Goal: Information Seeking & Learning: Understand process/instructions

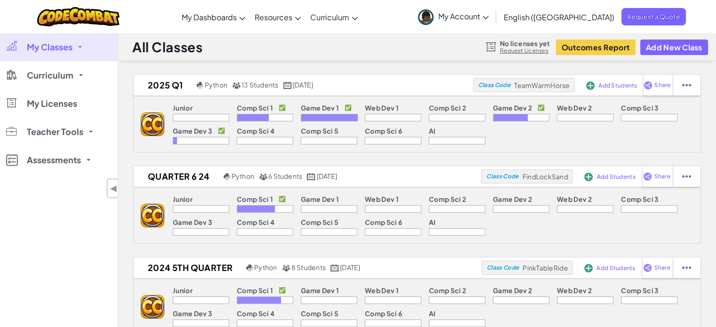
click at [309, 104] on p "Game Dev 1" at bounding box center [320, 108] width 38 height 8
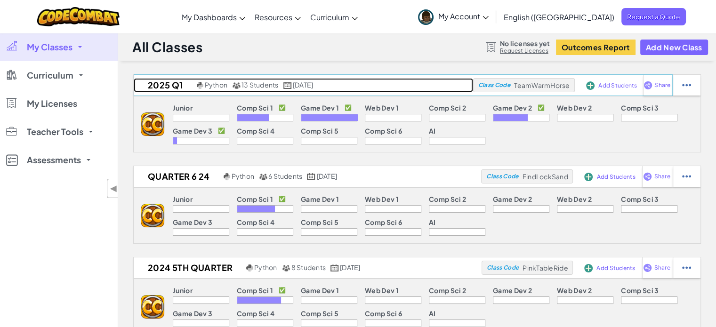
click at [313, 80] on span "[DATE]" at bounding box center [303, 84] width 20 height 8
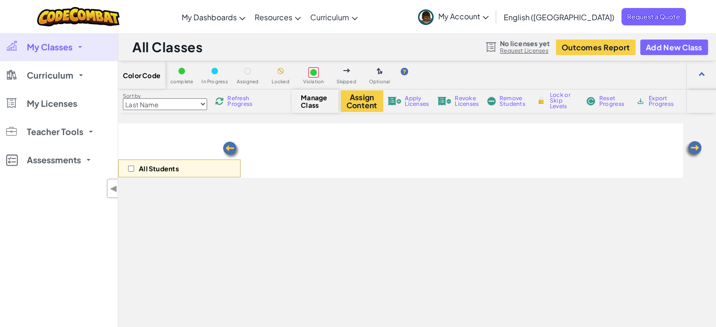
select select "57b621e7ad86a6efb5737e64"
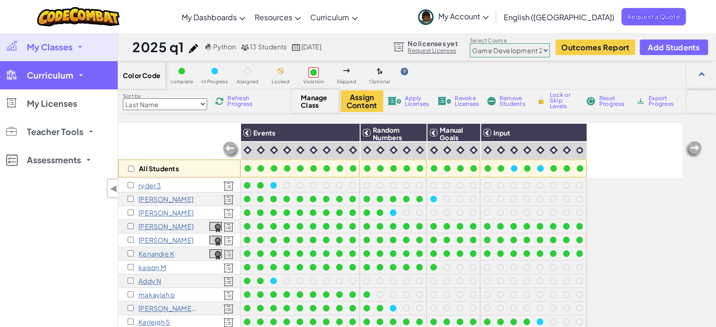
click at [63, 75] on span "Curriculum" at bounding box center [50, 75] width 47 height 8
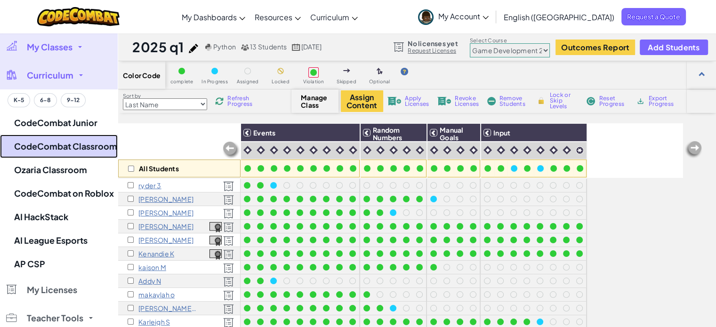
click at [79, 143] on link "CodeCombat Classroom" at bounding box center [59, 147] width 118 height 24
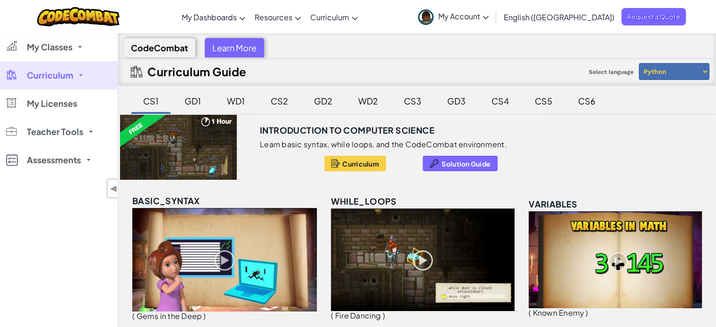
click at [331, 95] on div "GD2" at bounding box center [323, 101] width 37 height 22
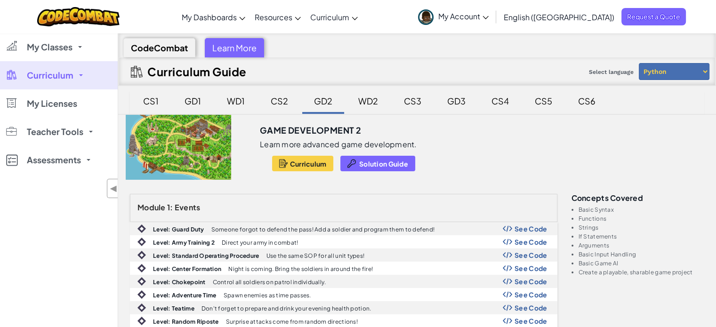
click at [64, 79] on span "Curriculum" at bounding box center [50, 75] width 47 height 8
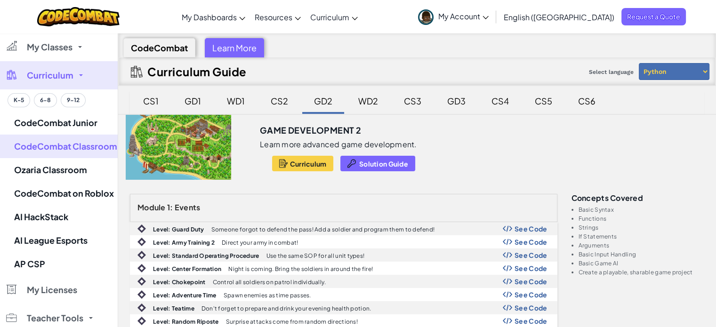
click at [75, 82] on link "Curriculum" at bounding box center [59, 75] width 118 height 28
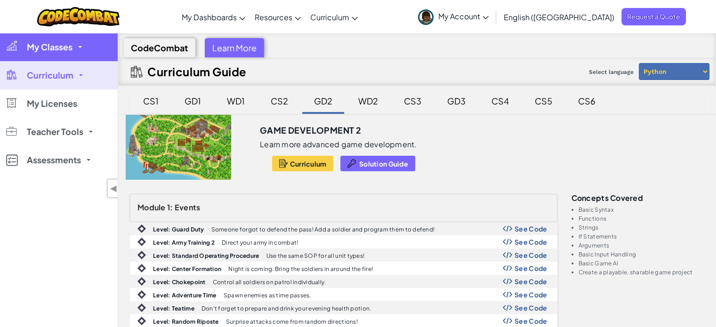
click at [72, 51] on span "My Classes" at bounding box center [50, 47] width 46 height 8
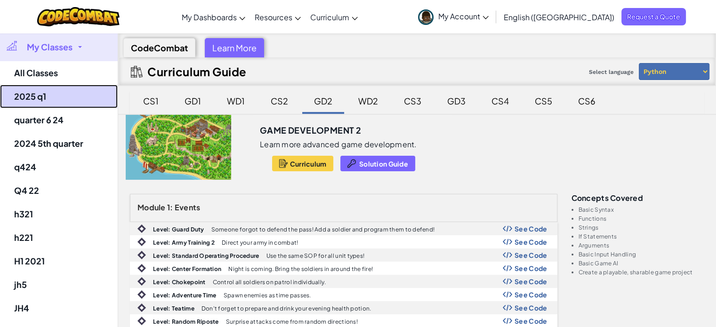
click at [61, 92] on link "2025 q1" at bounding box center [59, 97] width 118 height 24
select select "57b621e7ad86a6efb5737e64"
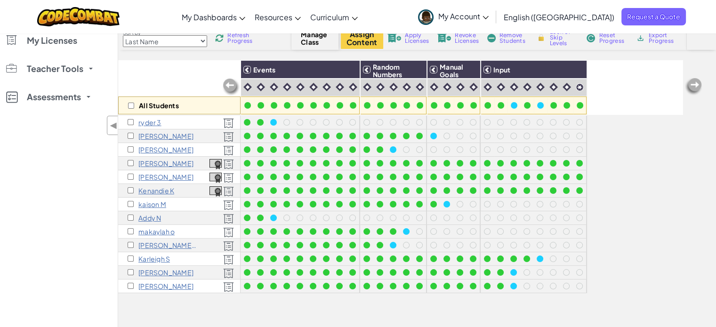
scroll to position [47, 0]
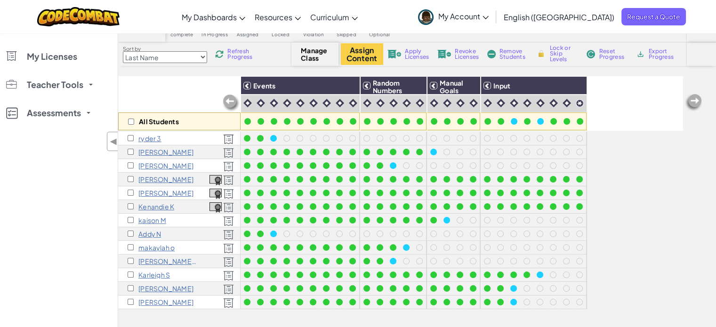
click at [235, 54] on span "Refresh Progress" at bounding box center [241, 53] width 29 height 11
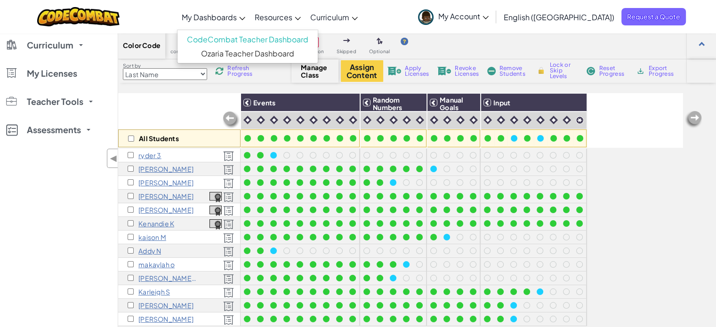
scroll to position [0, 0]
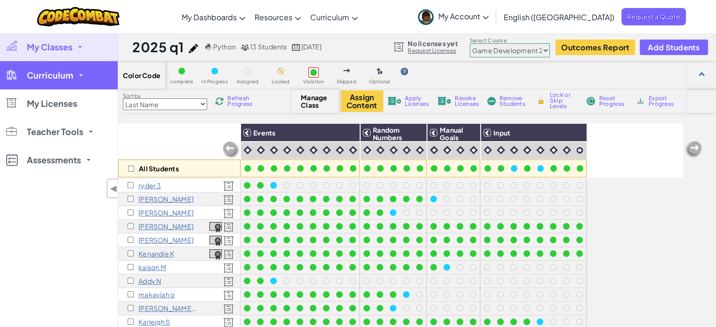
click at [81, 78] on link "Curriculum" at bounding box center [59, 75] width 118 height 28
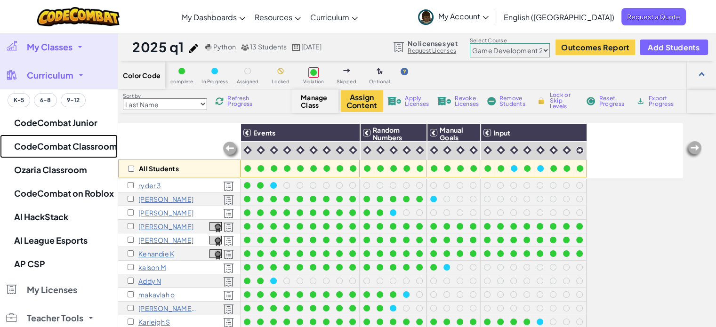
click at [89, 151] on link "CodeCombat Classroom" at bounding box center [59, 147] width 118 height 24
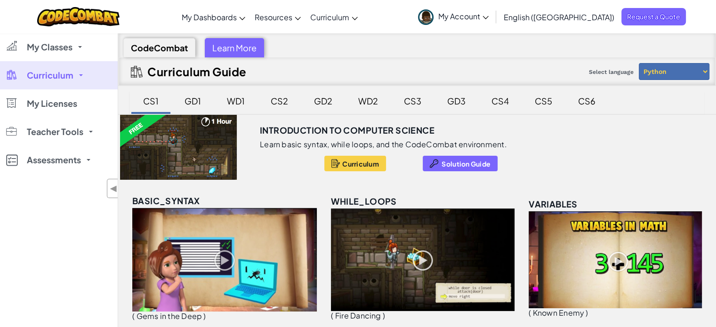
click at [321, 99] on div "GD2" at bounding box center [323, 101] width 37 height 22
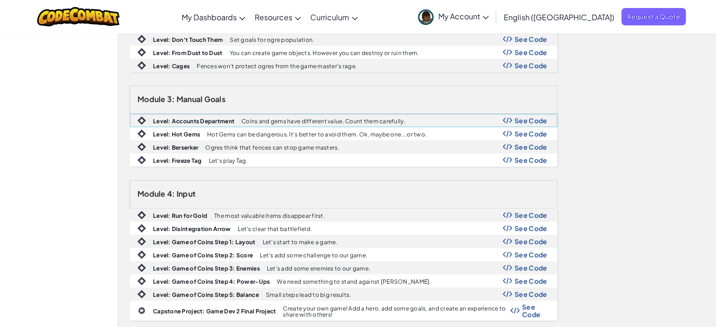
scroll to position [330, 0]
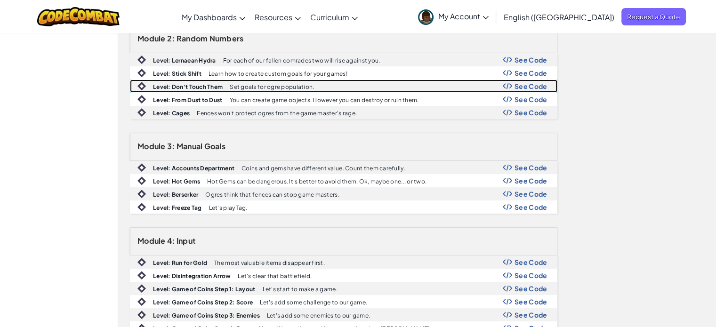
click at [331, 84] on div "Level: Don't Touch Them Set goals for ogre population. See Code" at bounding box center [343, 86] width 427 height 12
click at [539, 82] on span "See Code" at bounding box center [531, 86] width 33 height 8
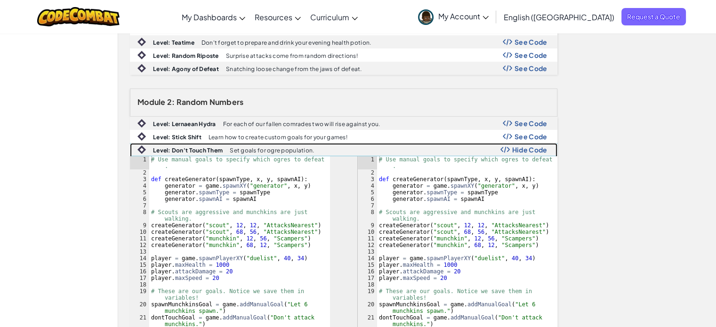
scroll to position [282, 0]
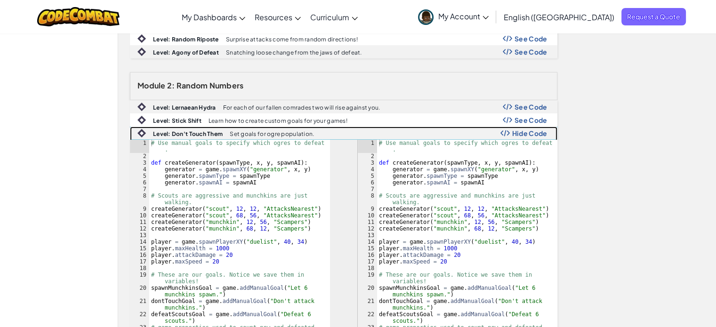
click at [529, 131] on span "Hide Code" at bounding box center [529, 133] width 35 height 8
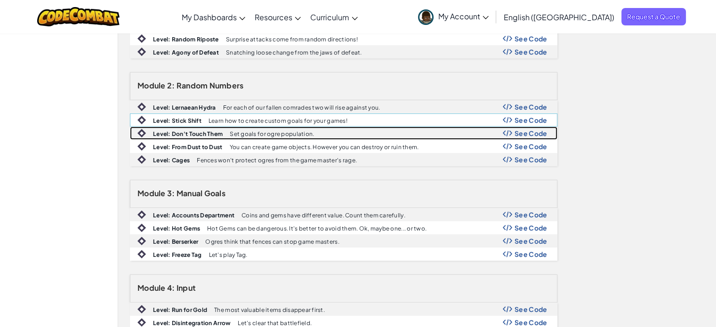
scroll to position [330, 0]
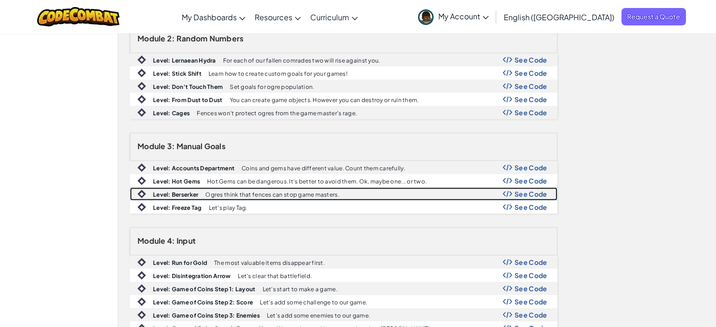
click at [524, 192] on span "See Code" at bounding box center [531, 194] width 33 height 8
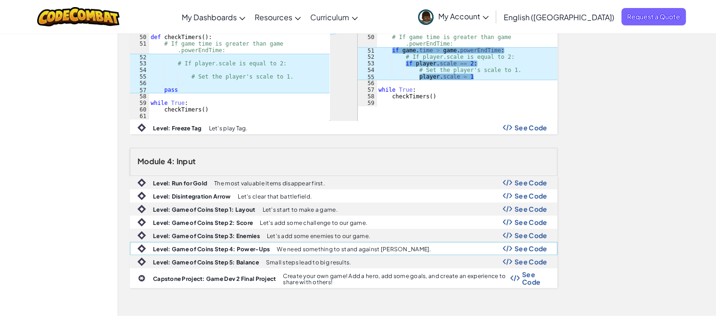
scroll to position [942, 0]
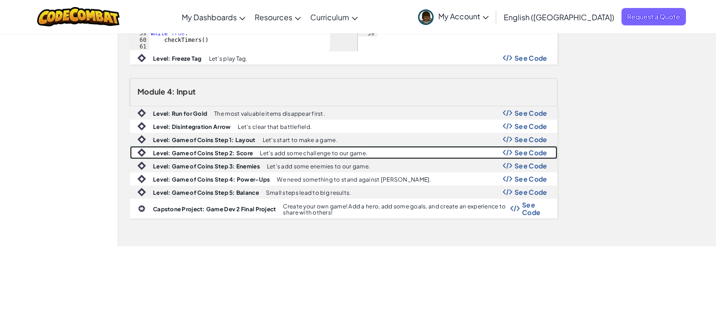
click at [518, 149] on span "See Code" at bounding box center [531, 153] width 33 height 8
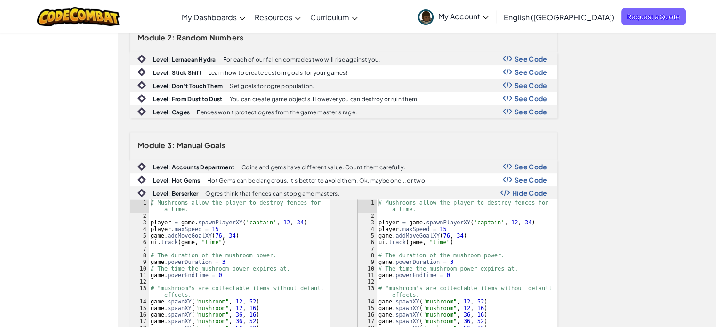
scroll to position [330, 0]
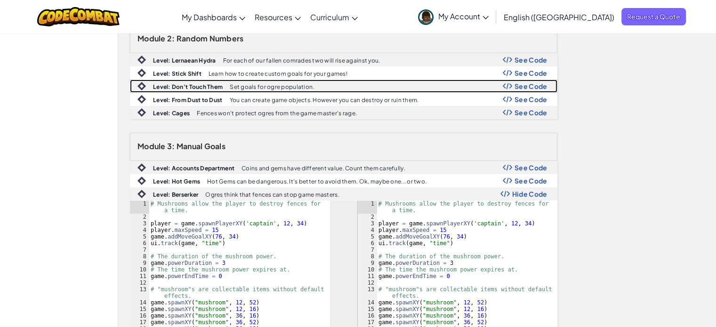
click at [517, 83] on span "See Code" at bounding box center [531, 86] width 33 height 8
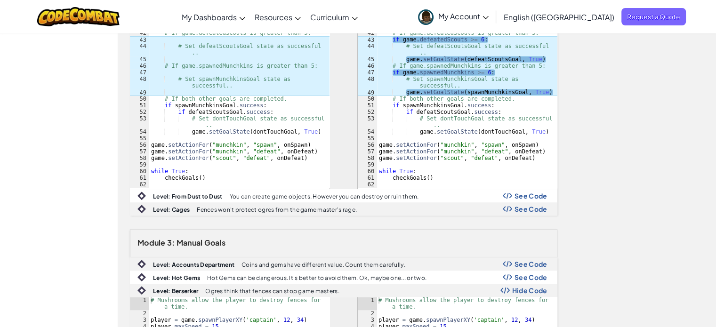
scroll to position [800, 0]
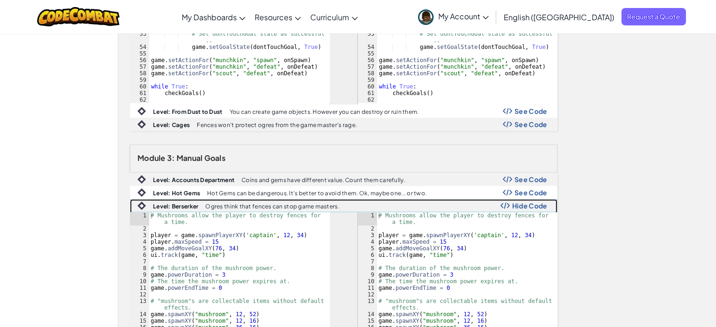
click at [531, 204] on span "Hide Code" at bounding box center [529, 206] width 35 height 8
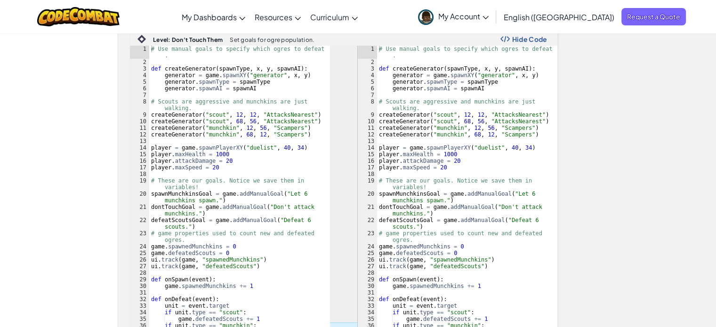
scroll to position [235, 0]
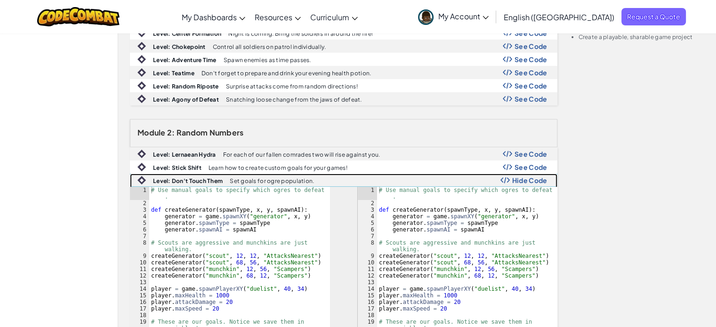
click at [531, 177] on span "Hide Code" at bounding box center [529, 181] width 35 height 8
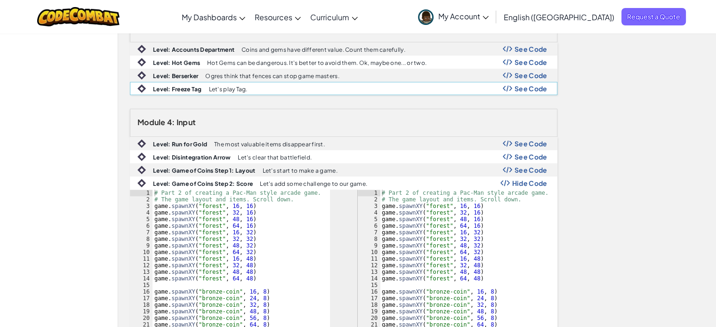
scroll to position [424, 0]
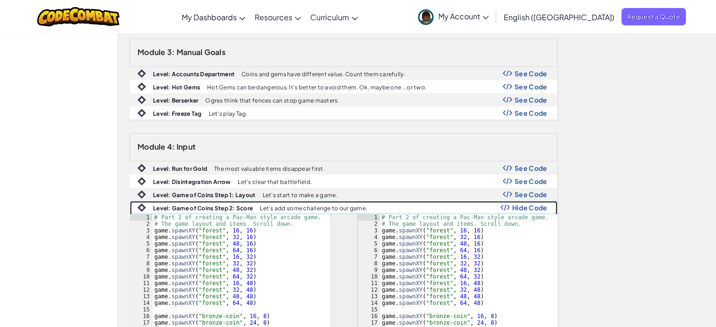
drag, startPoint x: 529, startPoint y: 203, endPoint x: 513, endPoint y: 203, distance: 16.0
click at [529, 204] on span "Hide Code" at bounding box center [529, 208] width 35 height 8
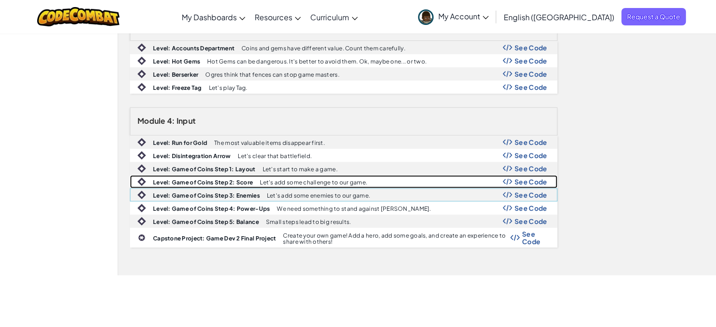
scroll to position [471, 0]
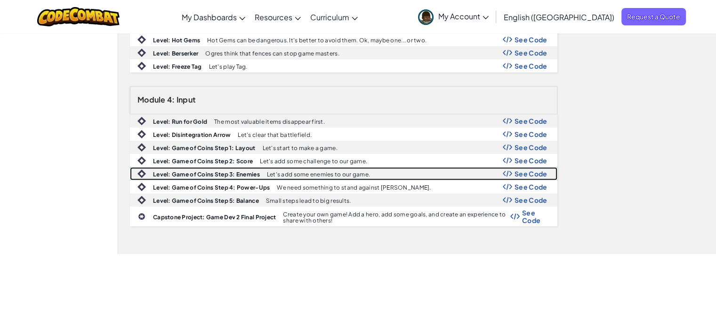
click at [538, 170] on span "See Code" at bounding box center [531, 174] width 33 height 8
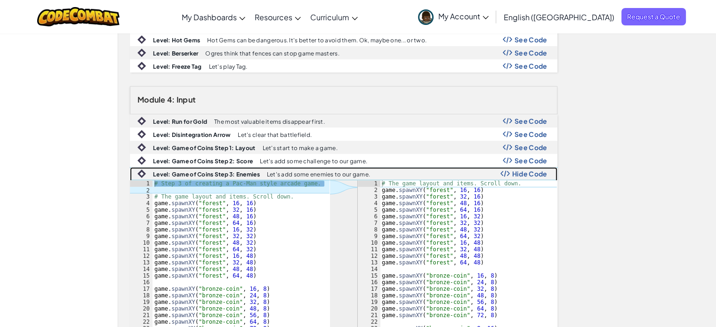
click at [529, 170] on span "Hide Code" at bounding box center [529, 174] width 35 height 8
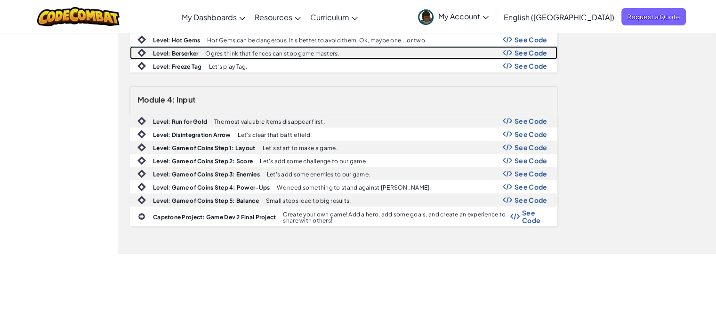
click at [532, 50] on span "See Code" at bounding box center [531, 53] width 33 height 8
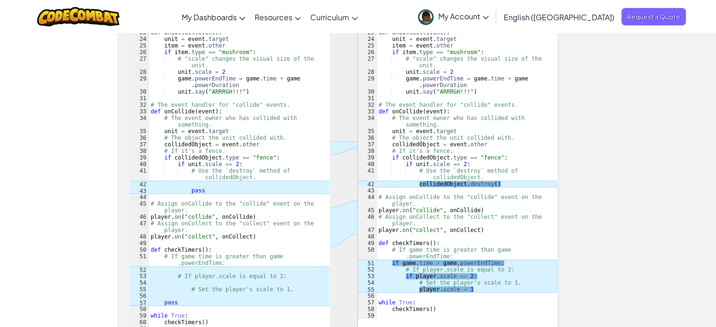
scroll to position [800, 0]
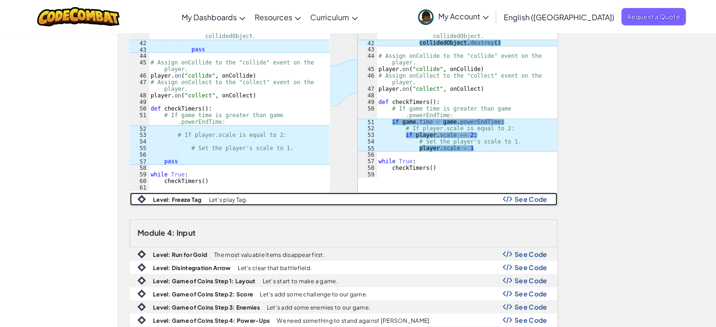
click at [529, 195] on span "See Code" at bounding box center [531, 199] width 33 height 8
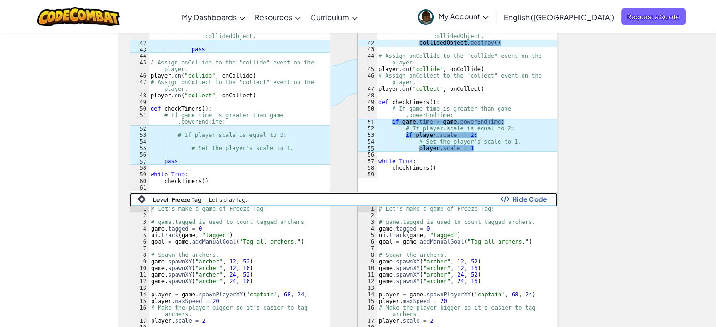
click at [536, 198] on span "Hide Code" at bounding box center [529, 199] width 35 height 8
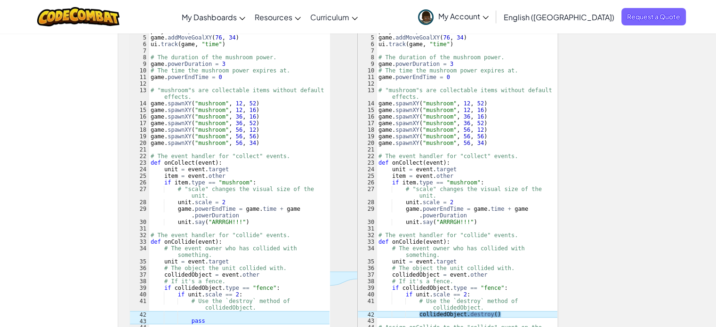
scroll to position [471, 0]
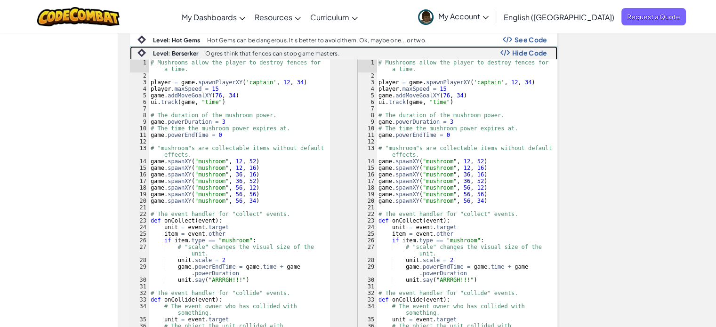
click at [525, 49] on span "Hide Code" at bounding box center [529, 53] width 35 height 8
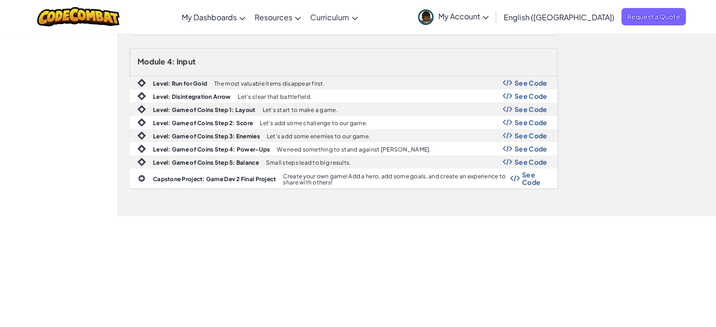
scroll to position [565, 0]
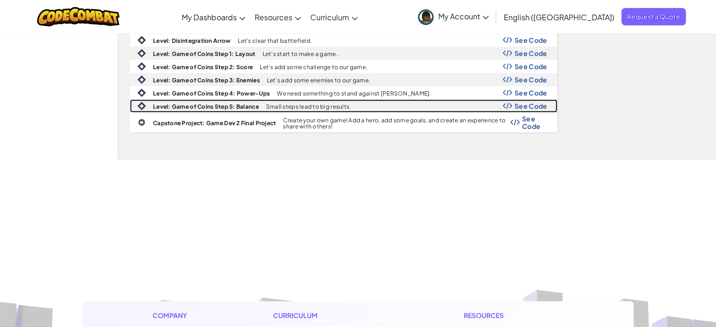
click at [528, 102] on span "See Code" at bounding box center [531, 106] width 33 height 8
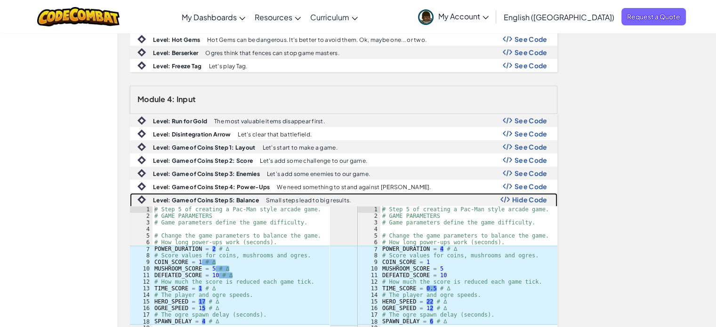
scroll to position [424, 0]
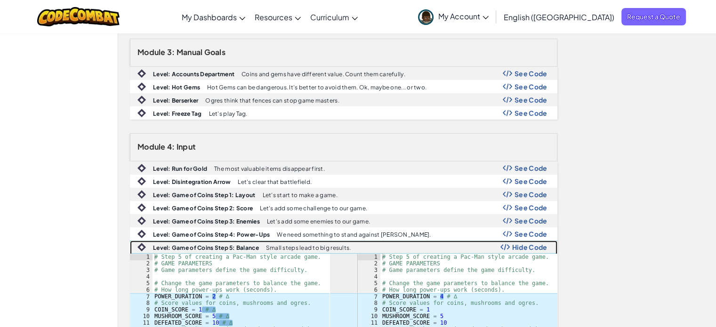
click at [537, 244] on span "Hide Code" at bounding box center [529, 247] width 35 height 8
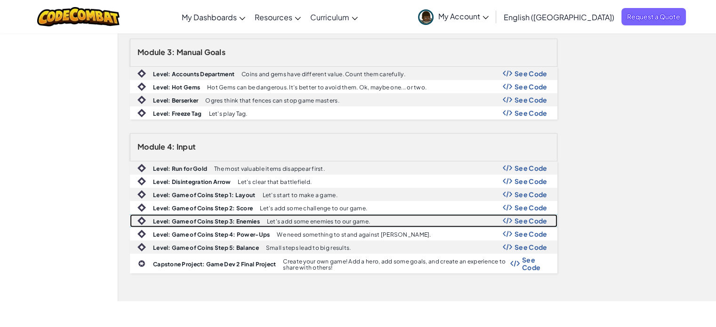
click at [534, 217] on span "See Code" at bounding box center [531, 221] width 33 height 8
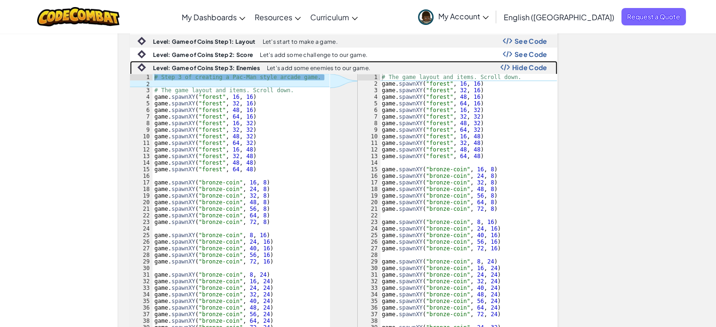
scroll to position [565, 0]
